Goal: Task Accomplishment & Management: Manage account settings

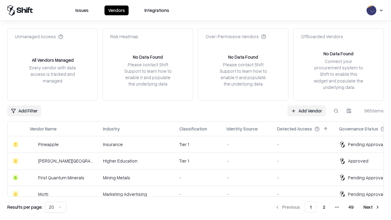
click at [306, 111] on link "Add Vendor" at bounding box center [306, 110] width 38 height 11
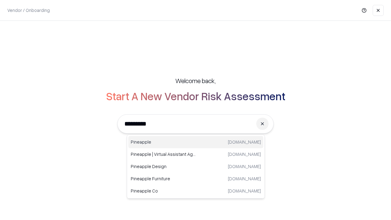
click at [196, 142] on div "Pineapple [DOMAIN_NAME]" at bounding box center [195, 142] width 135 height 12
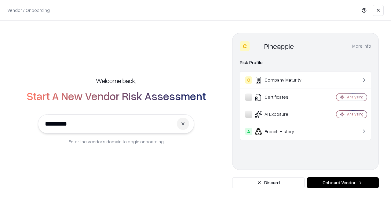
type input "*********"
click at [343, 183] on button "Onboard Vendor" at bounding box center [343, 182] width 72 height 11
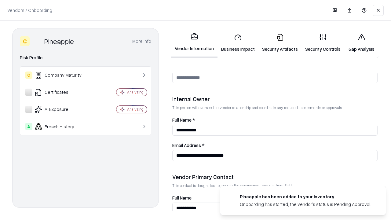
scroll to position [316, 0]
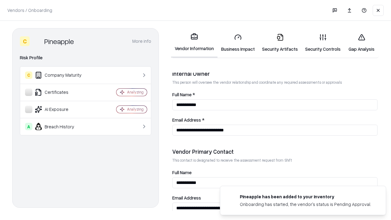
click at [238, 43] on link "Business Impact" at bounding box center [237, 43] width 41 height 28
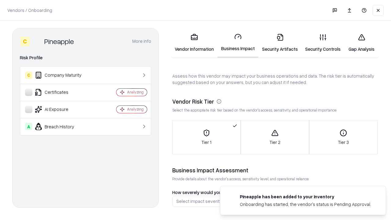
click at [280, 43] on link "Security Artifacts" at bounding box center [279, 43] width 43 height 28
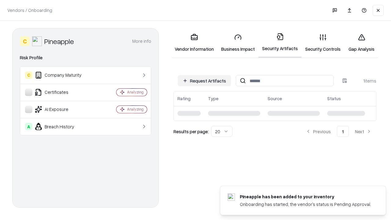
click at [204, 81] on button "Request Artifacts" at bounding box center [204, 80] width 53 height 11
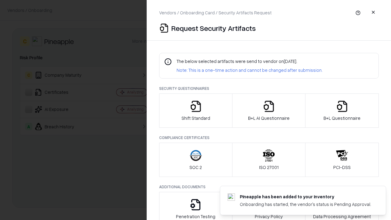
click at [195, 111] on icon "button" at bounding box center [196, 106] width 12 height 12
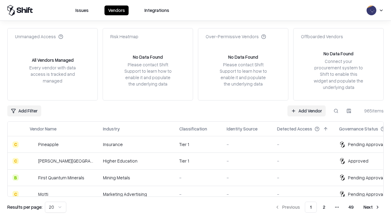
click at [306, 111] on link "Add Vendor" at bounding box center [306, 110] width 38 height 11
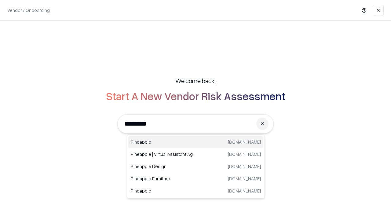
click at [196, 142] on div "Pineapple [DOMAIN_NAME]" at bounding box center [195, 142] width 135 height 12
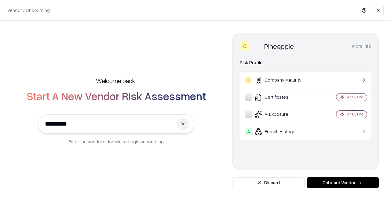
type input "*********"
click at [343, 183] on button "Onboard Vendor" at bounding box center [343, 182] width 72 height 11
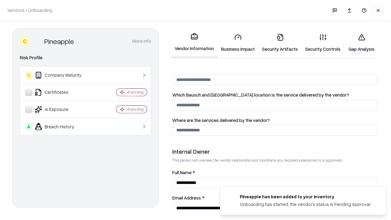
scroll to position [316, 0]
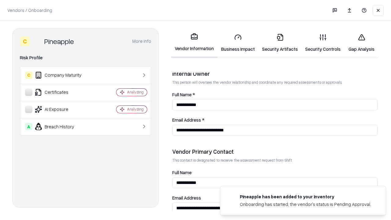
click at [361, 43] on link "Gap Analysis" at bounding box center [361, 43] width 35 height 28
